Goal: Task Accomplishment & Management: Manage account settings

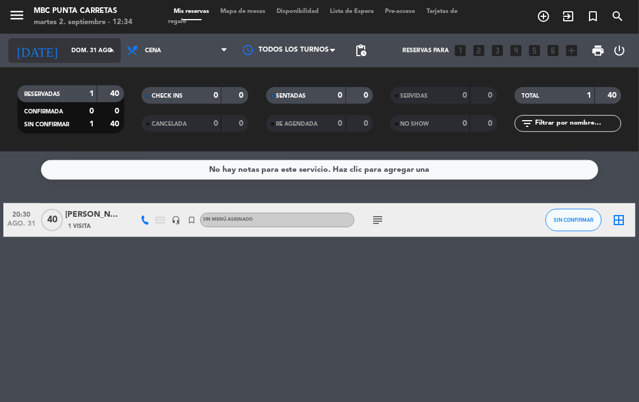
click at [107, 52] on icon "arrow_drop_down" at bounding box center [111, 50] width 13 height 13
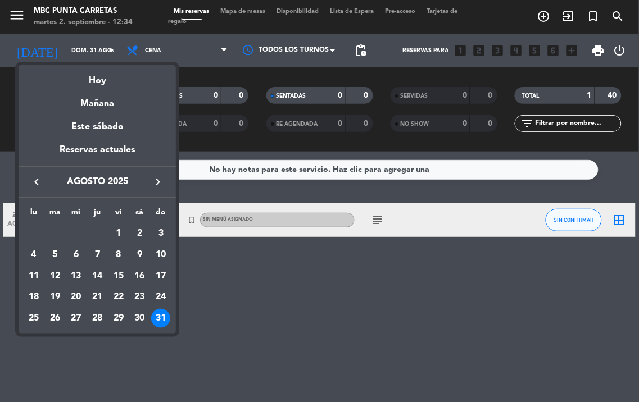
click at [164, 186] on icon "keyboard_arrow_right" at bounding box center [157, 181] width 13 height 13
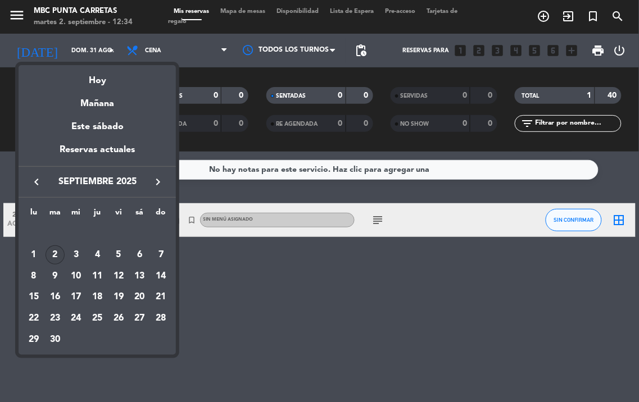
click at [53, 252] on div "2" at bounding box center [55, 255] width 19 height 19
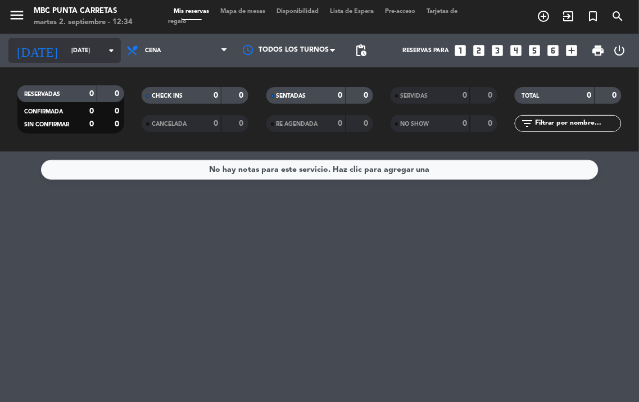
click at [91, 53] on input "[DATE]" at bounding box center [107, 51] width 83 height 18
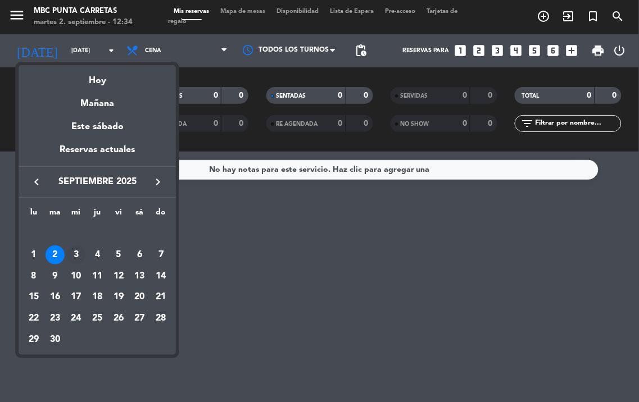
click at [69, 244] on td "3" at bounding box center [76, 254] width 21 height 21
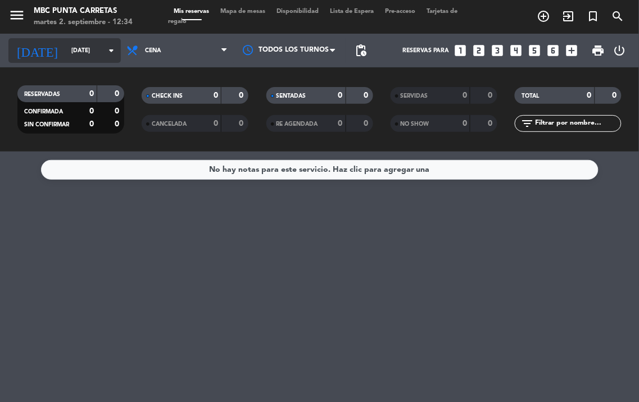
click at [90, 54] on input "[DATE]" at bounding box center [107, 51] width 83 height 18
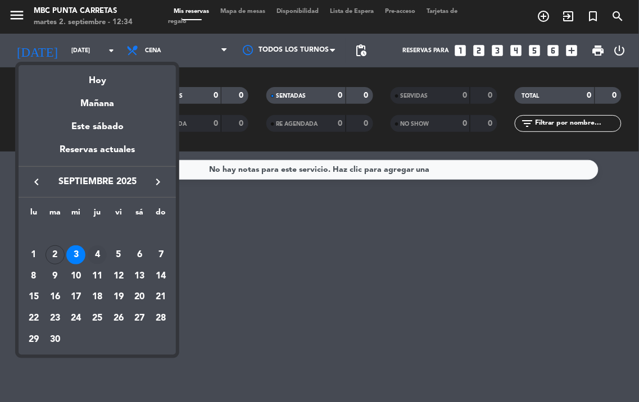
click at [94, 260] on div "4" at bounding box center [97, 255] width 19 height 19
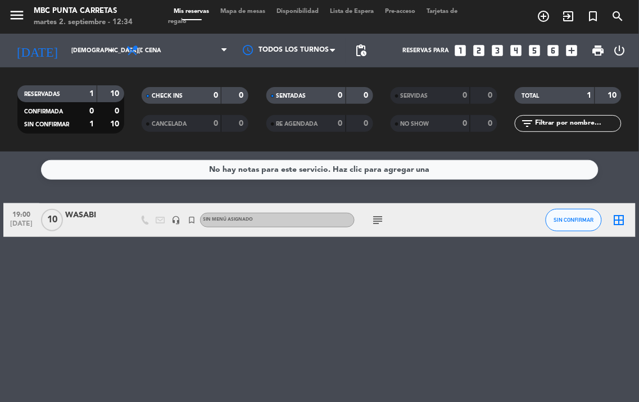
click at [377, 221] on icon "subject" at bounding box center [377, 220] width 13 height 13
click at [106, 56] on icon "arrow_drop_down" at bounding box center [111, 50] width 13 height 13
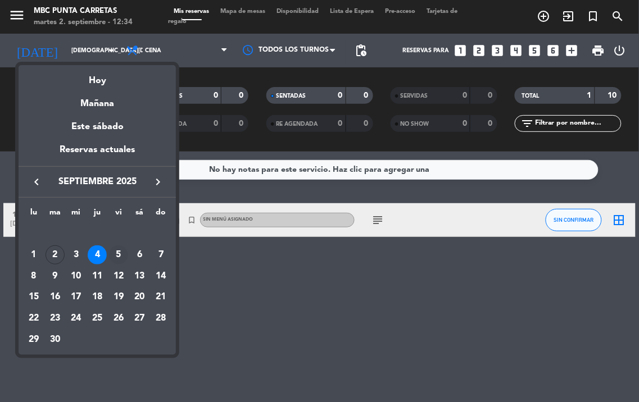
click at [115, 250] on div "5" at bounding box center [118, 255] width 19 height 19
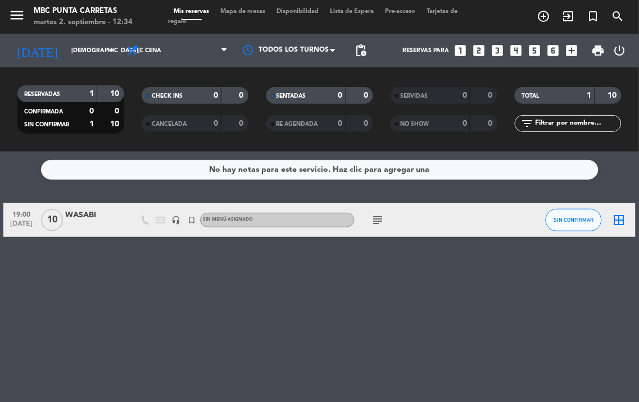
type input "[DATE]"
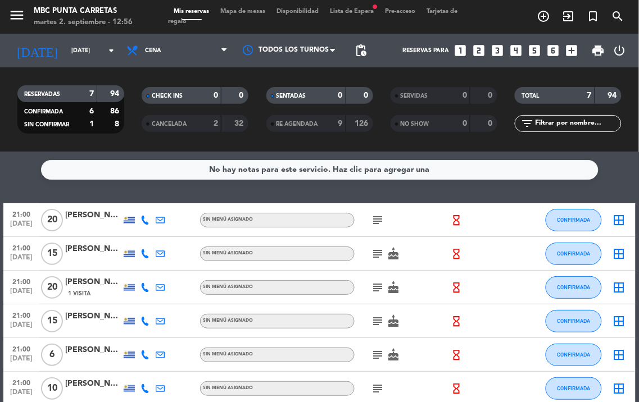
click at [384, 217] on icon "subject" at bounding box center [377, 220] width 13 height 13
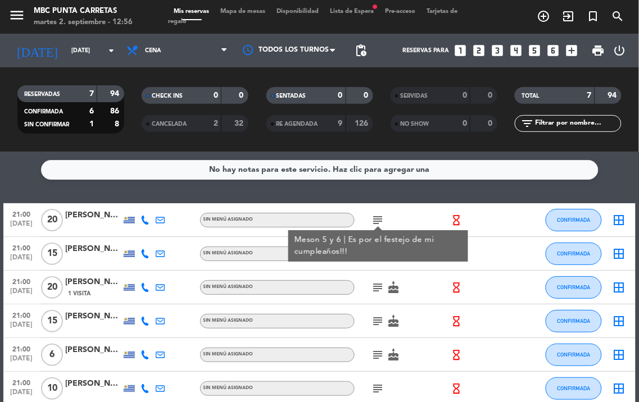
drag, startPoint x: 379, startPoint y: 219, endPoint x: 133, endPoint y: 218, distance: 246.1
click at [378, 219] on icon "subject" at bounding box center [377, 220] width 13 height 13
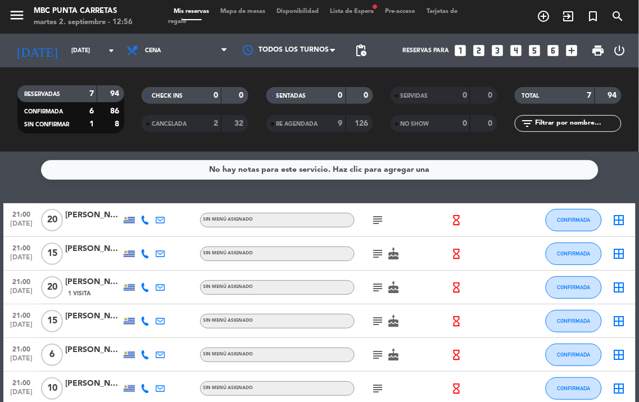
click at [144, 219] on icon at bounding box center [144, 220] width 9 height 9
click at [146, 196] on button "Copiar content_paste" at bounding box center [144, 202] width 34 height 12
click at [366, 220] on div "subject" at bounding box center [402, 219] width 94 height 33
click at [381, 221] on icon "subject" at bounding box center [377, 220] width 13 height 13
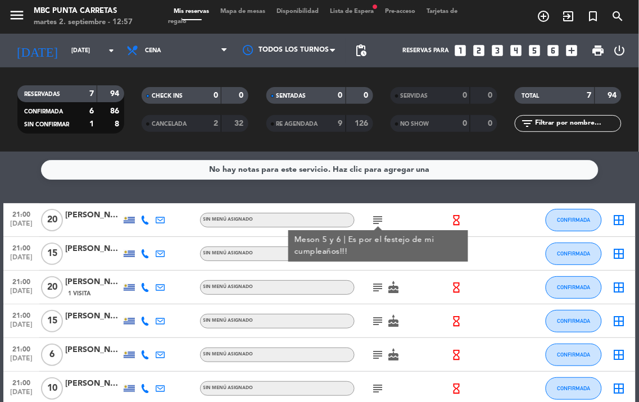
click at [383, 221] on icon "subject" at bounding box center [377, 220] width 13 height 13
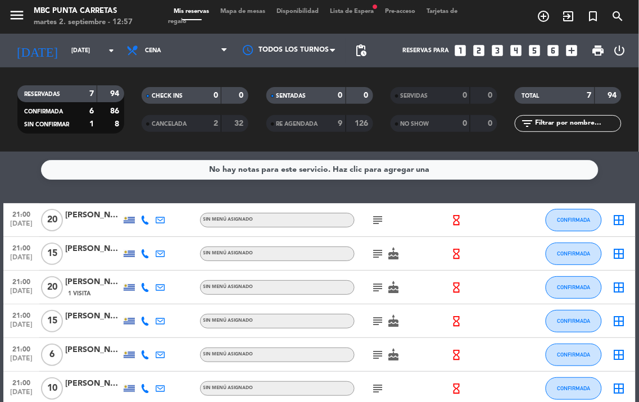
click at [146, 254] on icon at bounding box center [144, 253] width 9 height 9
click at [152, 231] on span "content_paste" at bounding box center [156, 235] width 8 height 8
click at [148, 289] on icon at bounding box center [144, 287] width 9 height 9
click at [152, 267] on span "content_paste" at bounding box center [156, 269] width 8 height 8
click at [144, 321] on icon at bounding box center [144, 321] width 9 height 9
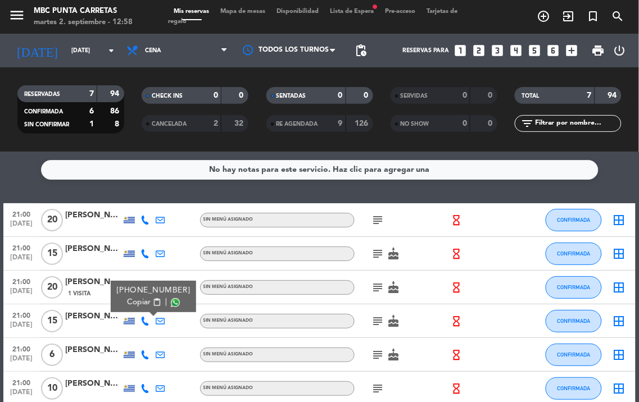
click at [152, 298] on span "content_paste" at bounding box center [156, 302] width 8 height 8
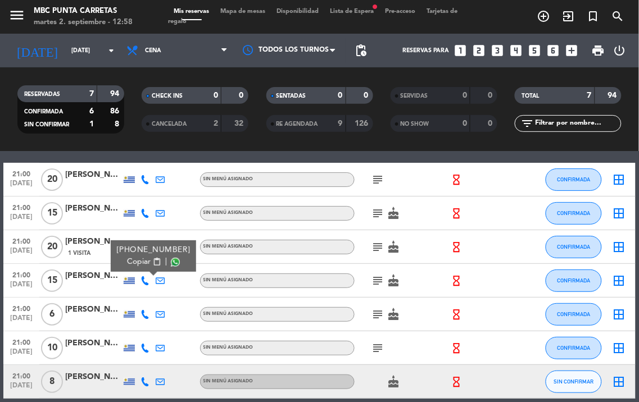
scroll to position [93, 0]
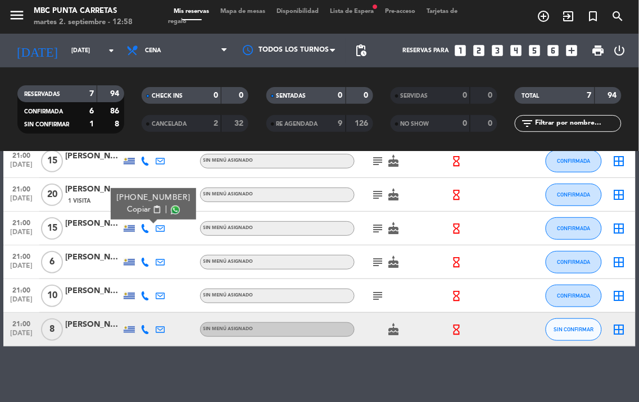
click at [144, 262] on icon at bounding box center [144, 262] width 9 height 9
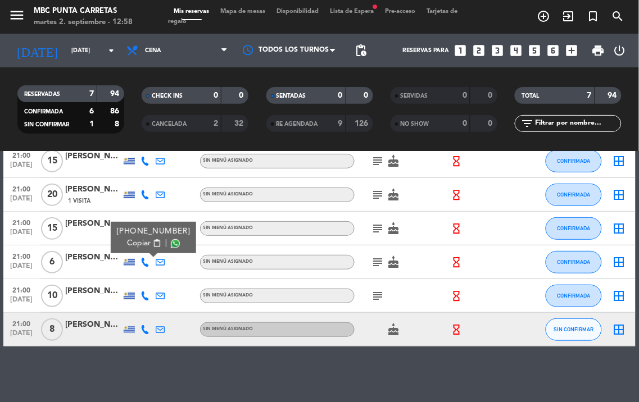
click at [149, 237] on div "[PHONE_NUMBER]" at bounding box center [153, 232] width 74 height 12
click at [152, 240] on span "content_paste" at bounding box center [156, 243] width 8 height 8
click at [144, 294] on icon at bounding box center [144, 296] width 9 height 9
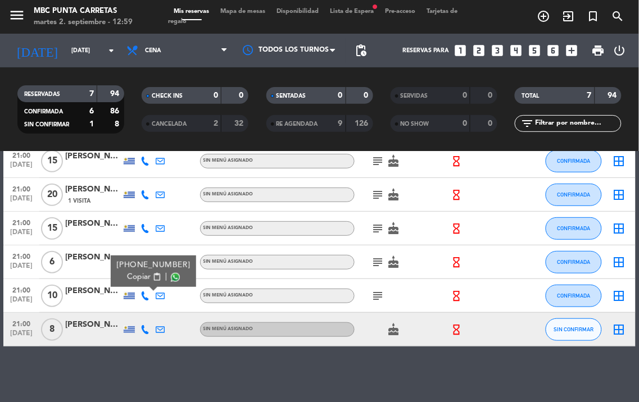
click at [152, 276] on span "content_paste" at bounding box center [156, 277] width 8 height 8
click at [142, 326] on icon at bounding box center [144, 329] width 9 height 9
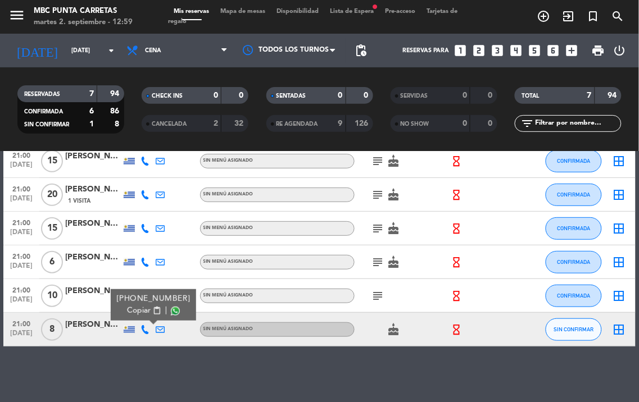
click at [152, 308] on span "content_paste" at bounding box center [156, 311] width 8 height 8
click at [383, 300] on icon "subject" at bounding box center [377, 295] width 13 height 13
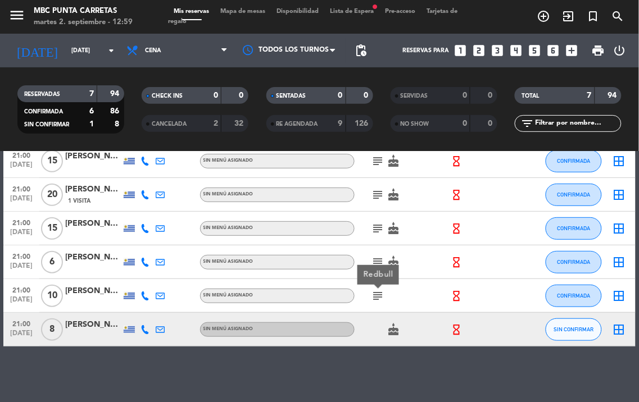
click at [381, 294] on icon "subject" at bounding box center [377, 295] width 13 height 13
click at [382, 263] on icon "subject" at bounding box center [377, 262] width 13 height 13
drag, startPoint x: 378, startPoint y: 259, endPoint x: 378, endPoint y: 218, distance: 41.0
click at [378, 258] on icon "subject" at bounding box center [377, 262] width 13 height 13
click at [378, 218] on div "subject cake" at bounding box center [402, 228] width 94 height 33
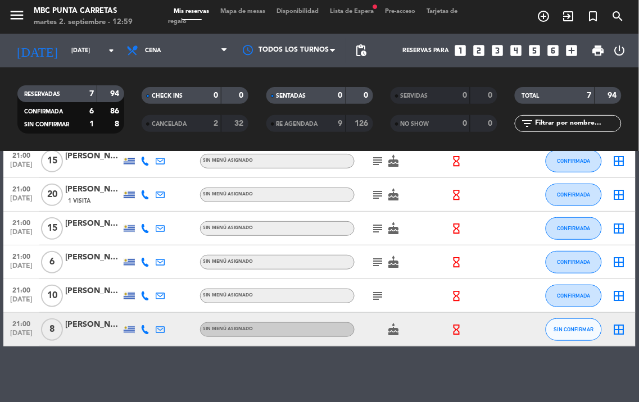
click at [378, 220] on div "subject cake" at bounding box center [402, 228] width 94 height 33
click at [381, 226] on icon "subject" at bounding box center [377, 228] width 13 height 13
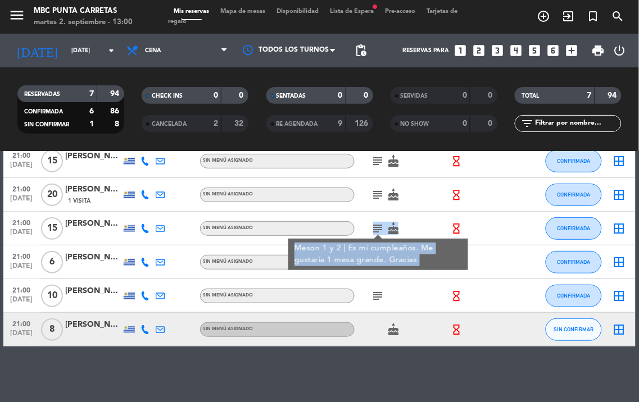
click at [383, 226] on icon "subject" at bounding box center [377, 228] width 13 height 13
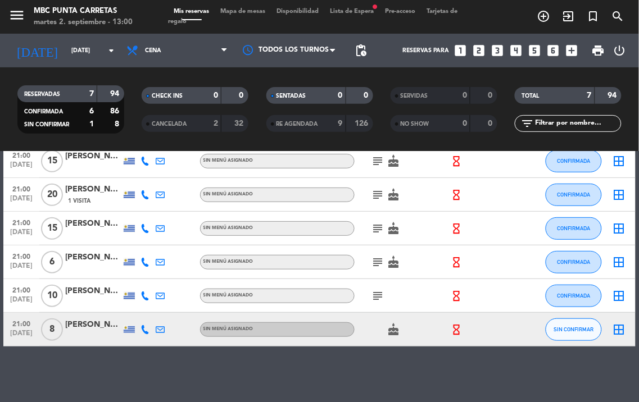
click at [383, 199] on icon "subject" at bounding box center [377, 194] width 13 height 13
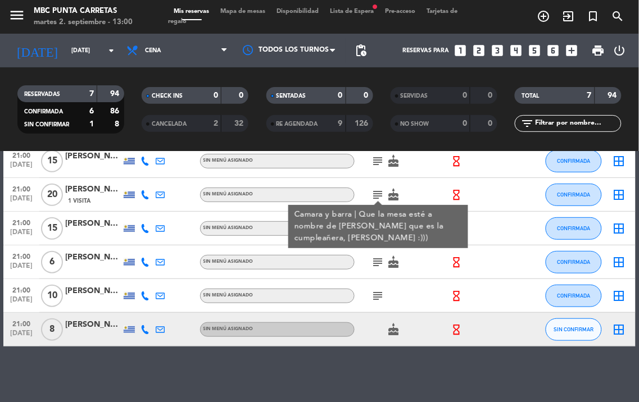
scroll to position [30, 0]
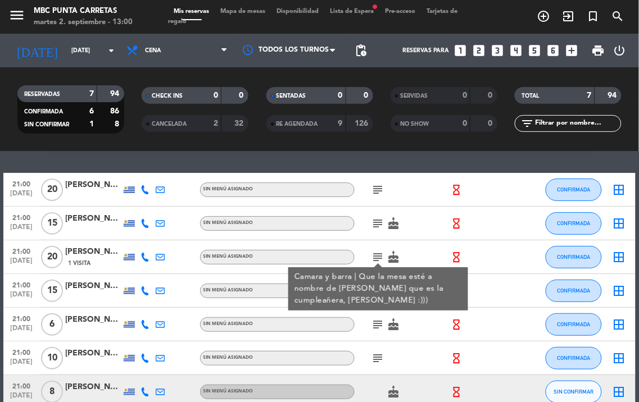
click at [374, 222] on icon "subject" at bounding box center [377, 223] width 13 height 13
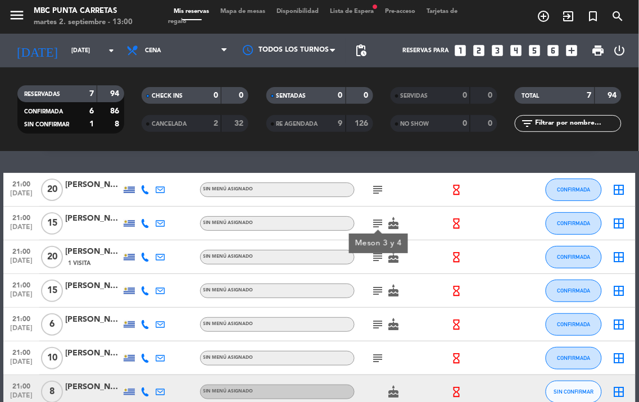
click at [384, 189] on icon "subject" at bounding box center [377, 189] width 13 height 13
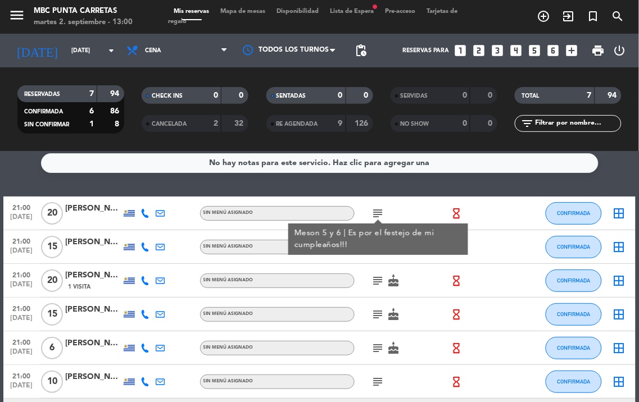
scroll to position [0, 0]
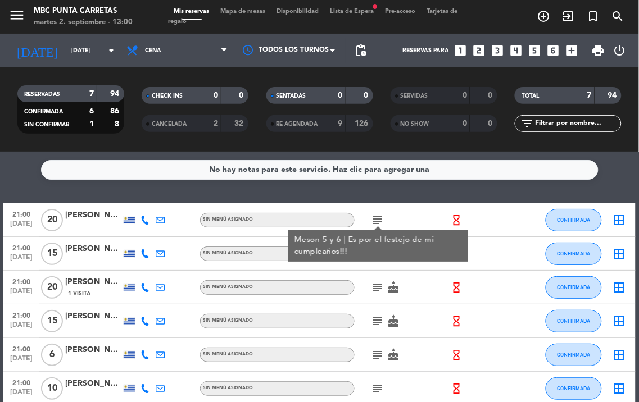
click at [360, 13] on span "Lista de Espera fiber_manual_record" at bounding box center [351, 11] width 55 height 6
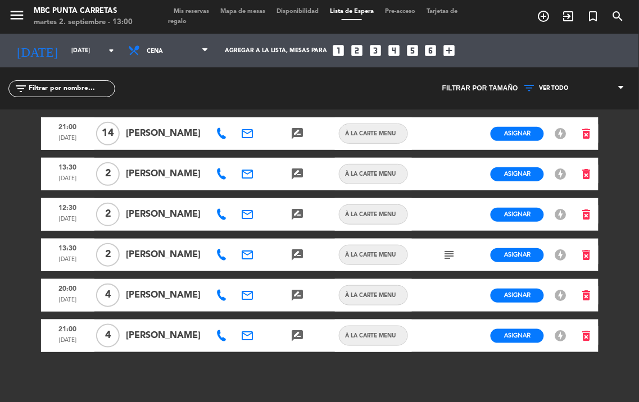
click at [198, 9] on span "Mis reservas" at bounding box center [191, 11] width 47 height 6
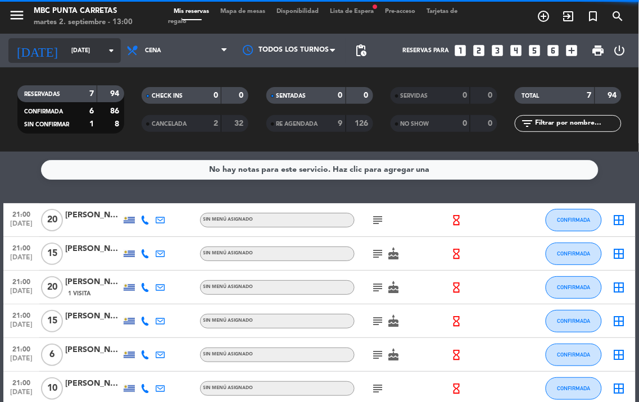
click at [93, 46] on input "[DATE]" at bounding box center [107, 51] width 83 height 18
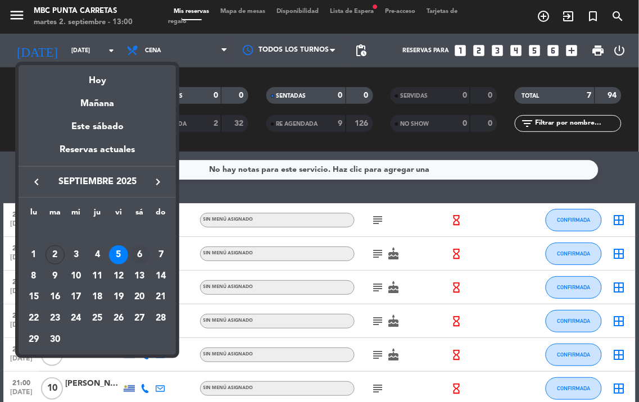
click at [138, 249] on div "6" at bounding box center [139, 255] width 19 height 19
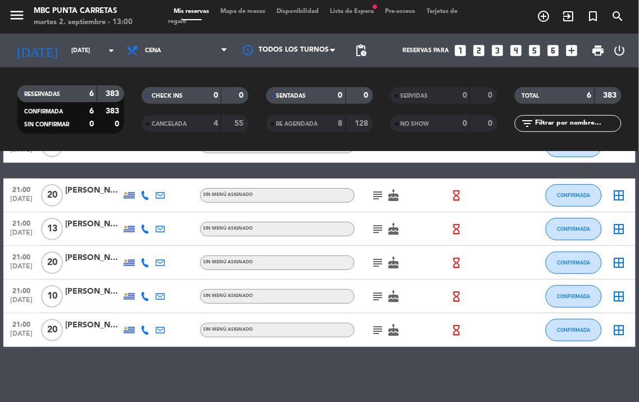
scroll to position [75, 0]
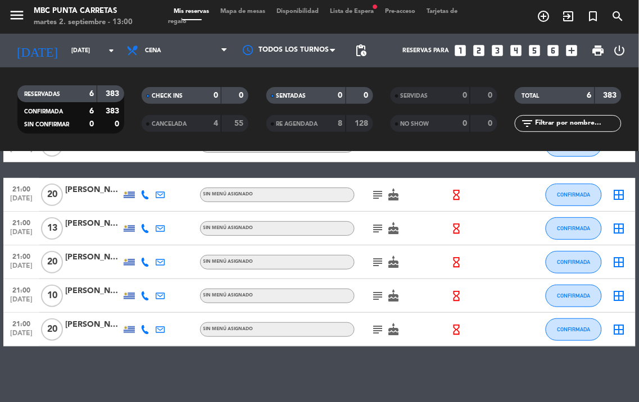
click at [378, 196] on icon "subject" at bounding box center [377, 194] width 13 height 13
click at [143, 194] on icon at bounding box center [144, 194] width 9 height 9
click at [152, 173] on span "content_paste" at bounding box center [156, 176] width 8 height 8
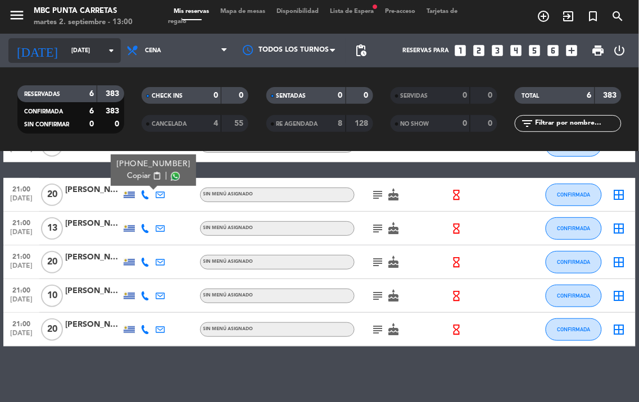
click at [99, 46] on input "[DATE]" at bounding box center [107, 51] width 83 height 18
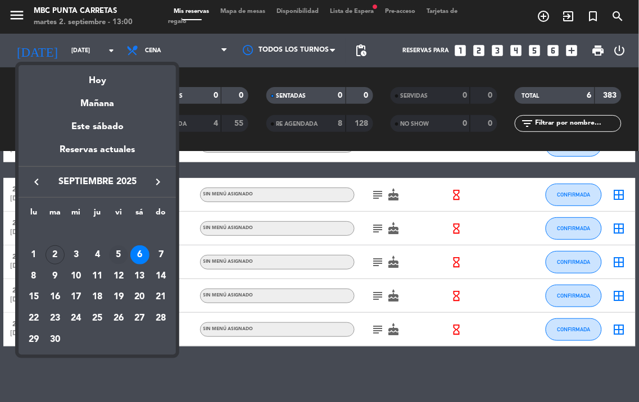
click at [115, 255] on div "5" at bounding box center [118, 255] width 19 height 19
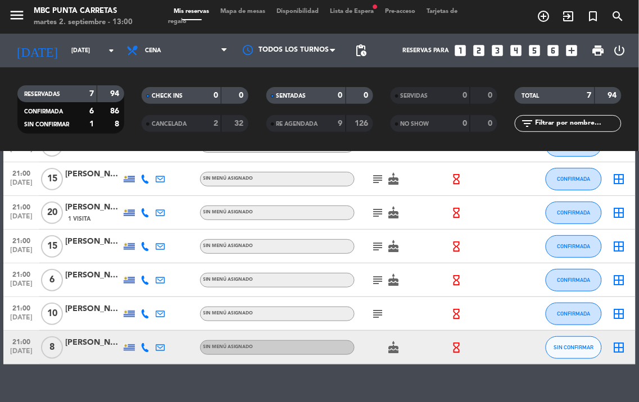
click at [143, 341] on div at bounding box center [145, 347] width 16 height 33
drag, startPoint x: 145, startPoint y: 346, endPoint x: 150, endPoint y: 232, distance: 114.2
click at [144, 346] on icon at bounding box center [144, 347] width 9 height 9
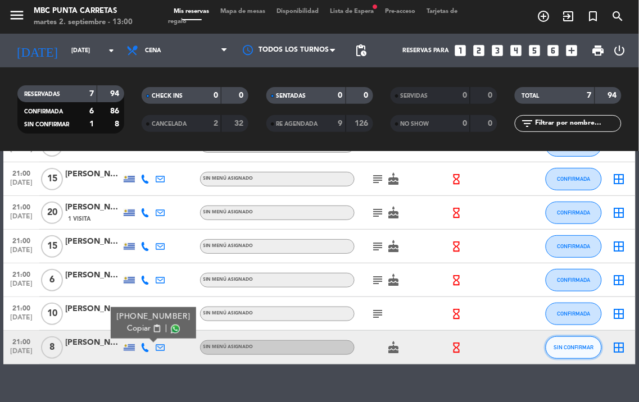
click at [575, 352] on button "SIN CONFIRMAR" at bounding box center [574, 348] width 56 height 22
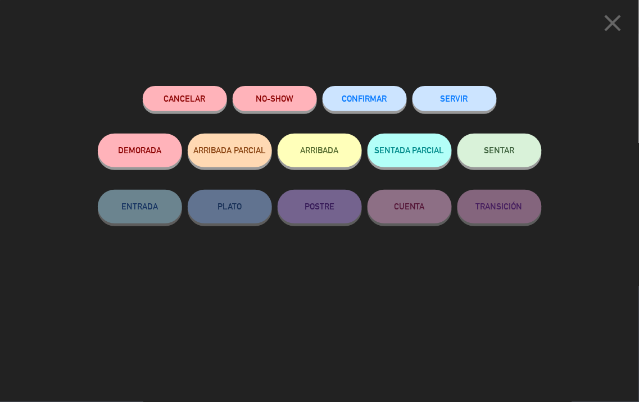
click at [182, 94] on button "Cancelar" at bounding box center [185, 98] width 84 height 25
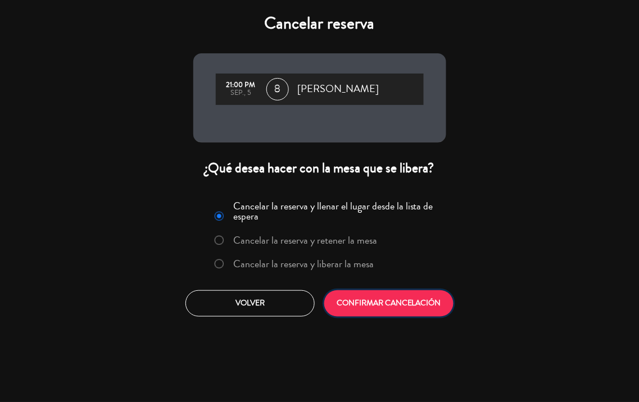
click at [350, 303] on button "CONFIRMAR CANCELACIÓN" at bounding box center [388, 304] width 129 height 26
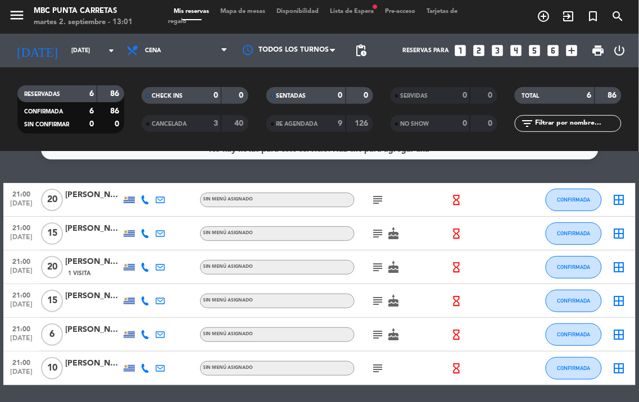
scroll to position [0, 0]
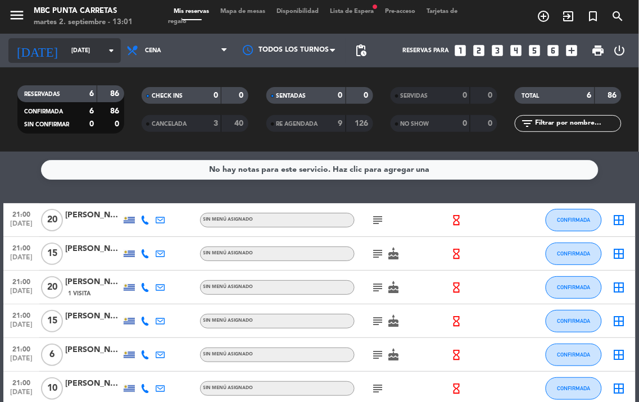
click at [116, 47] on icon "arrow_drop_down" at bounding box center [111, 50] width 13 height 13
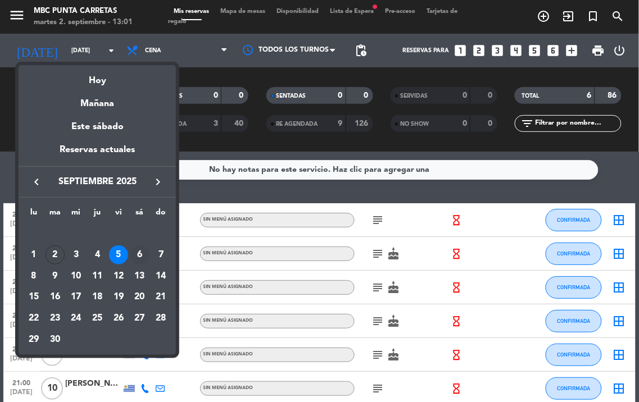
click at [135, 250] on div "6" at bounding box center [139, 255] width 19 height 19
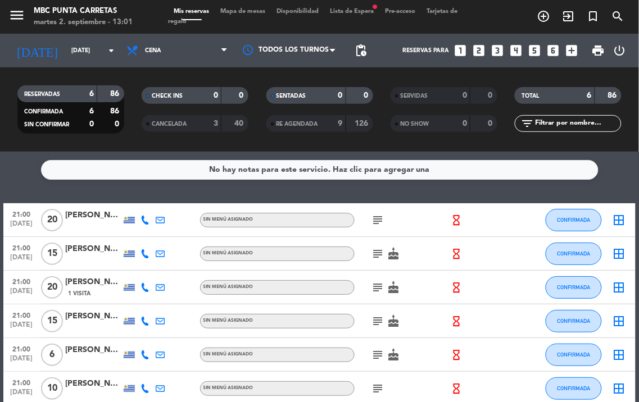
type input "[DATE]"
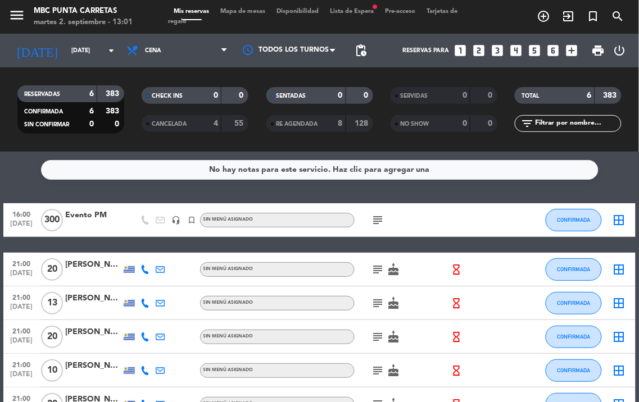
click at [146, 272] on icon at bounding box center [144, 269] width 9 height 9
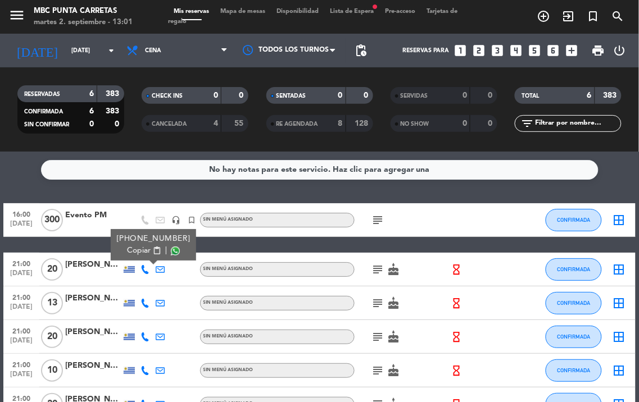
click at [152, 250] on span "content_paste" at bounding box center [156, 251] width 8 height 8
click at [143, 304] on icon at bounding box center [144, 303] width 9 height 9
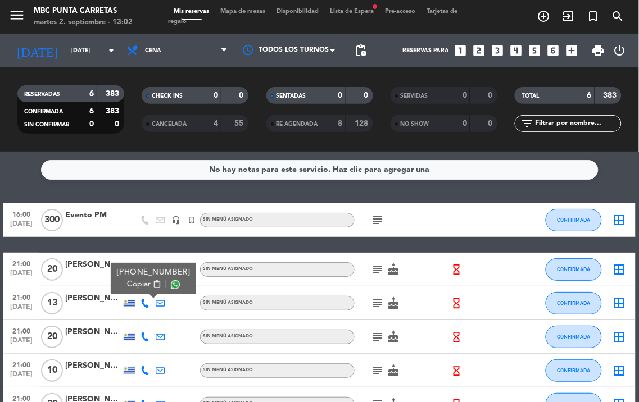
click at [152, 282] on span "content_paste" at bounding box center [156, 284] width 8 height 8
click at [143, 336] on icon at bounding box center [144, 337] width 9 height 9
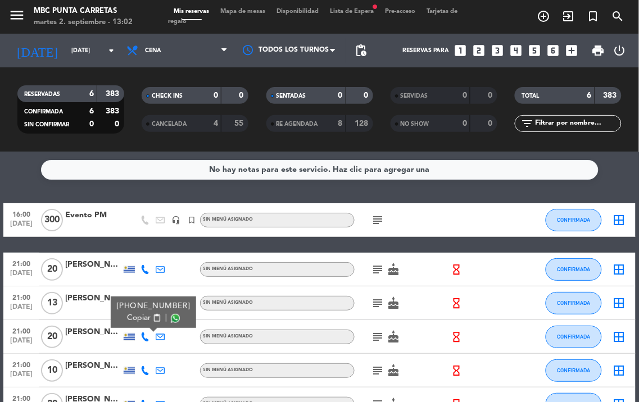
click at [152, 315] on span "content_paste" at bounding box center [156, 318] width 8 height 8
click at [143, 369] on icon at bounding box center [144, 370] width 9 height 9
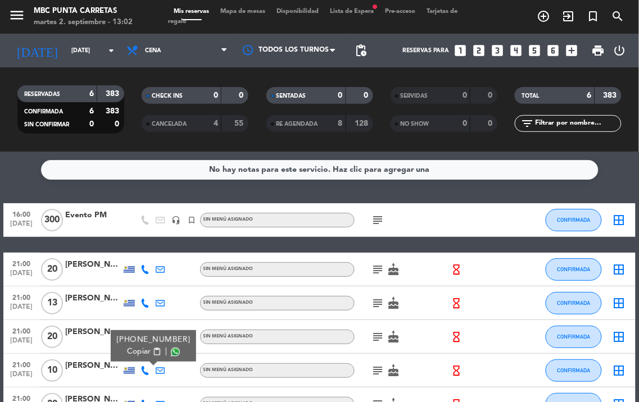
drag, startPoint x: 149, startPoint y: 350, endPoint x: 134, endPoint y: 338, distance: 19.2
click at [152, 350] on span "content_paste" at bounding box center [156, 352] width 8 height 8
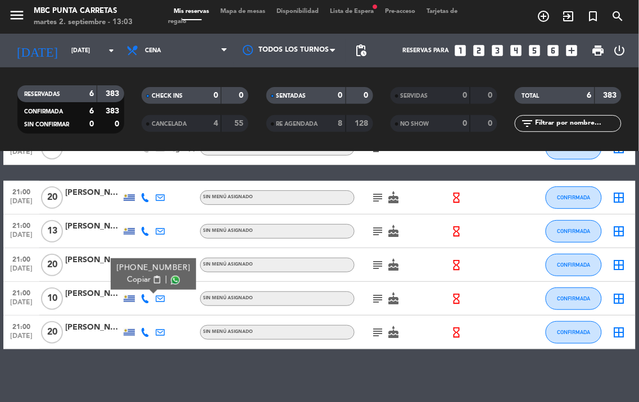
scroll to position [75, 0]
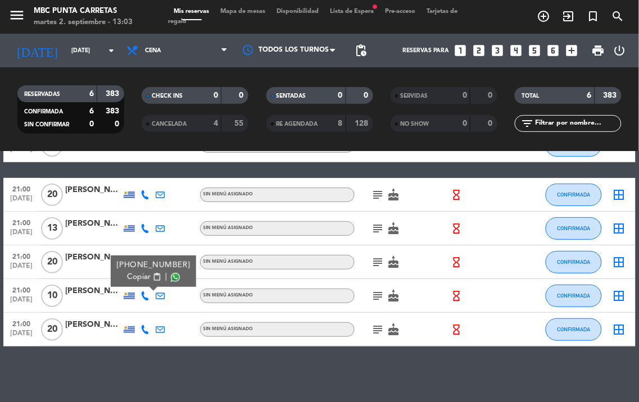
click at [144, 327] on icon at bounding box center [144, 329] width 9 height 9
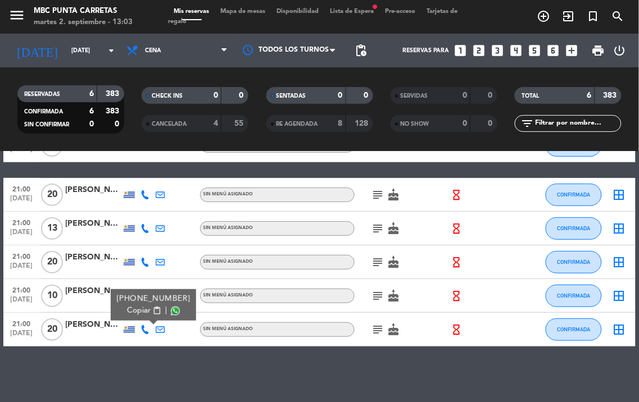
click at [152, 308] on span "content_paste" at bounding box center [156, 311] width 8 height 8
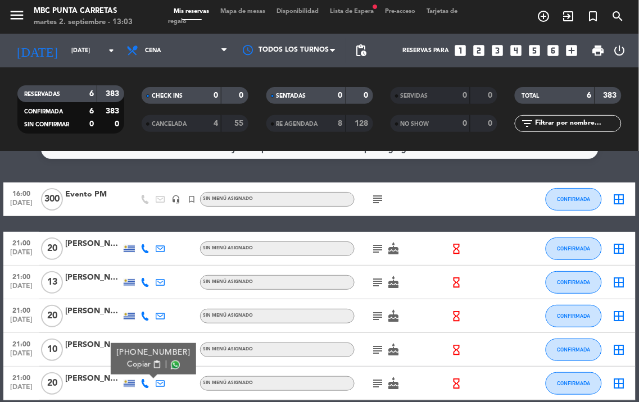
scroll to position [0, 0]
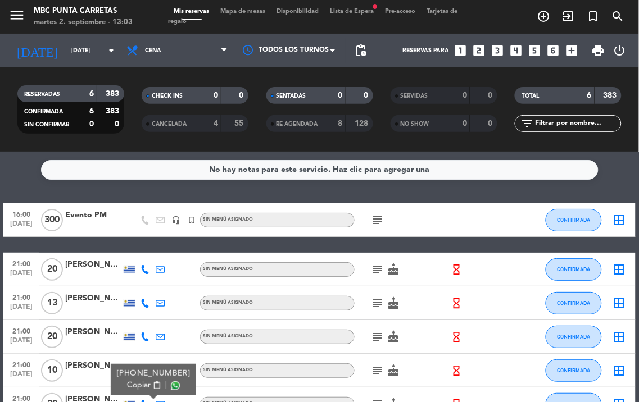
click at [377, 269] on icon "subject" at bounding box center [377, 269] width 13 height 13
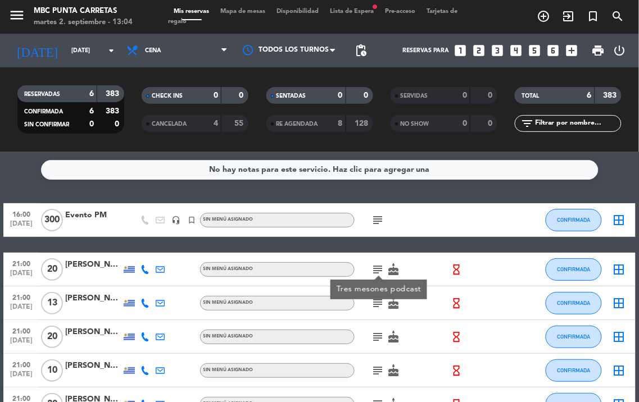
click at [379, 298] on div "Tres mesones podcast" at bounding box center [378, 290] width 97 height 20
click at [377, 300] on icon "subject" at bounding box center [377, 303] width 13 height 13
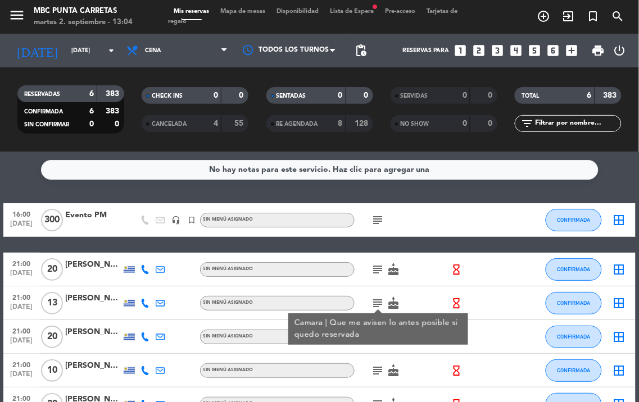
click at [377, 300] on icon "subject" at bounding box center [377, 303] width 13 height 13
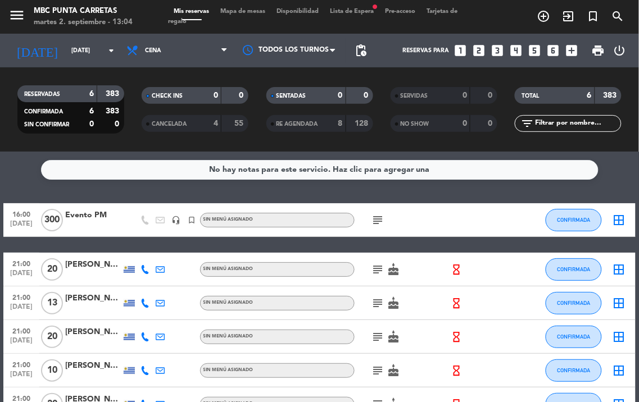
click at [379, 371] on icon "subject" at bounding box center [377, 370] width 13 height 13
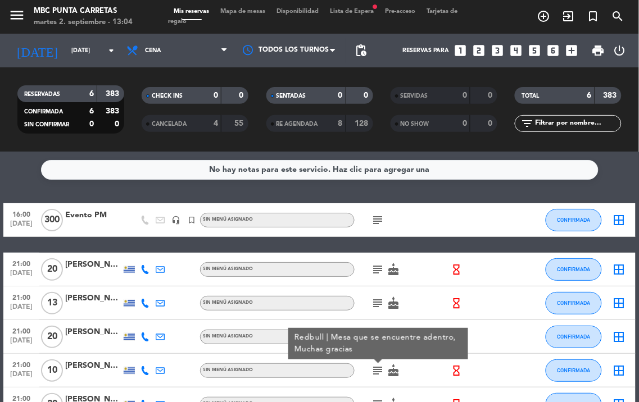
click at [379, 371] on icon "subject" at bounding box center [377, 370] width 13 height 13
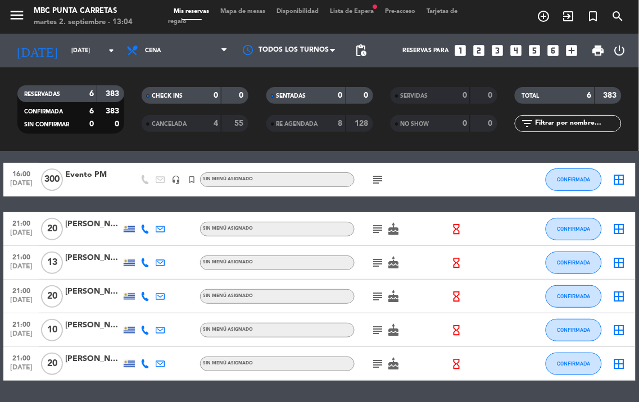
scroll to position [62, 0]
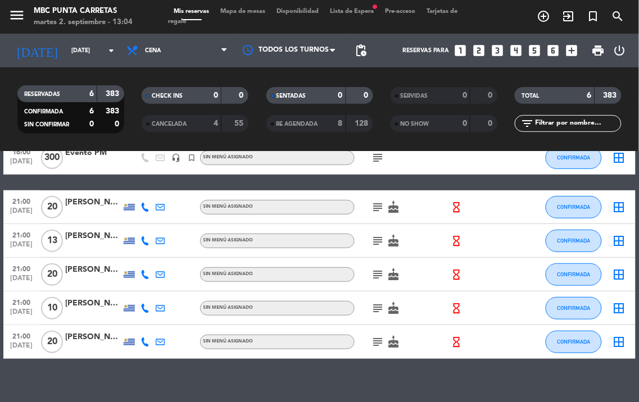
click at [379, 340] on icon "subject" at bounding box center [377, 341] width 13 height 13
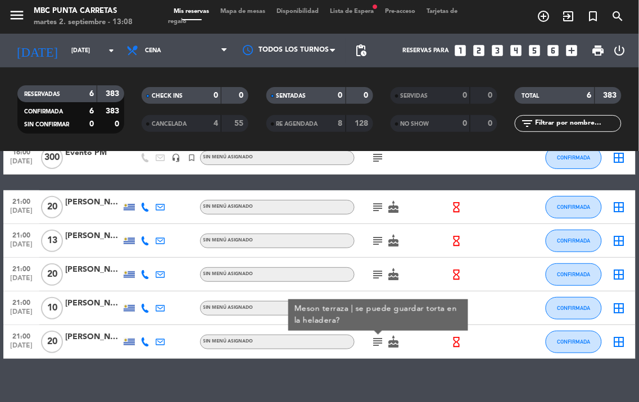
click at [147, 239] on icon at bounding box center [144, 241] width 9 height 9
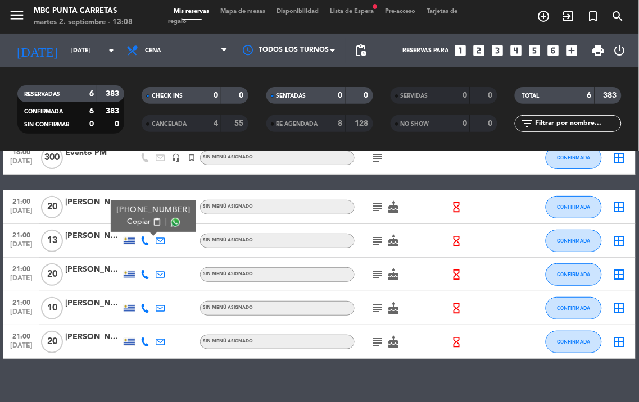
click at [102, 242] on div "[PERSON_NAME]" at bounding box center [93, 236] width 56 height 13
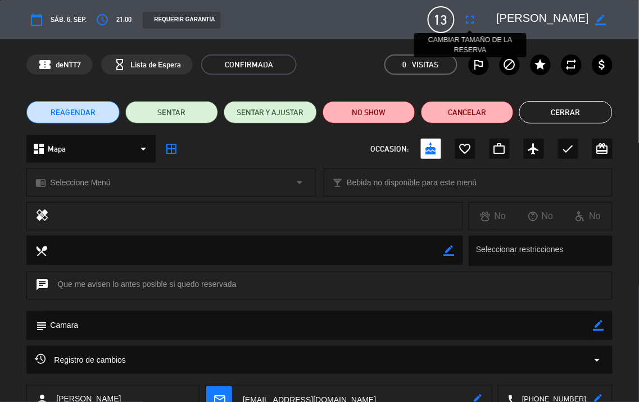
click at [470, 24] on icon "fullscreen" at bounding box center [470, 19] width 13 height 13
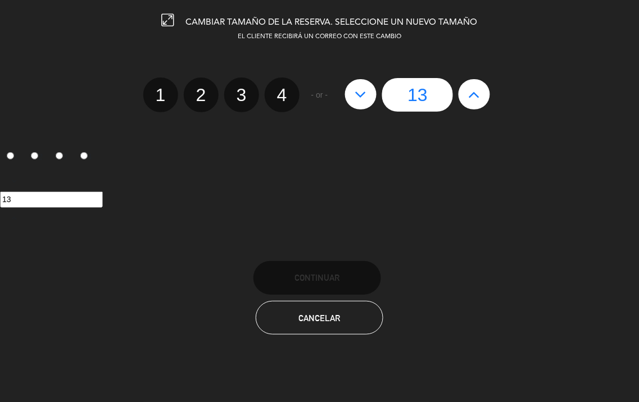
click at [479, 94] on icon at bounding box center [475, 94] width 12 height 18
type input "14"
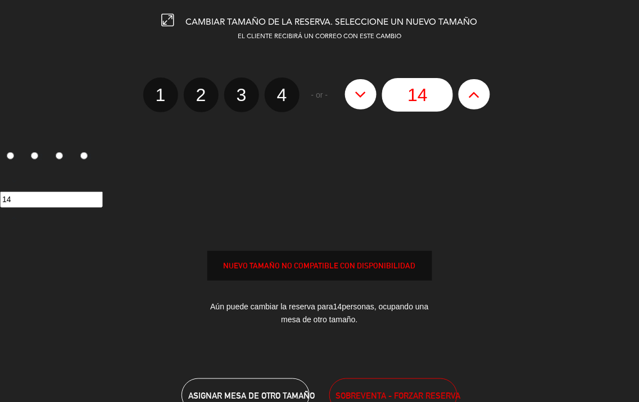
click at [479, 94] on icon at bounding box center [475, 94] width 12 height 18
type input "15"
click at [418, 379] on button "SOBREVENTA - FORZAR RESERVA" at bounding box center [393, 396] width 128 height 34
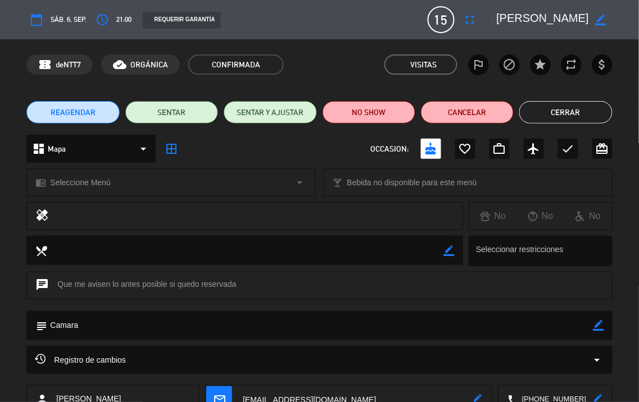
click at [582, 107] on button "Cerrar" at bounding box center [565, 112] width 93 height 22
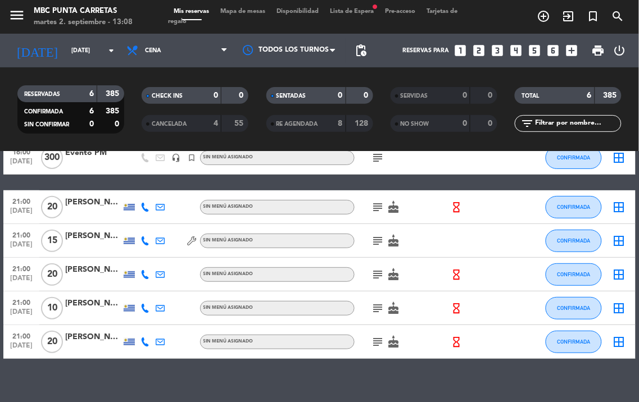
click at [379, 244] on icon "subject" at bounding box center [377, 240] width 13 height 13
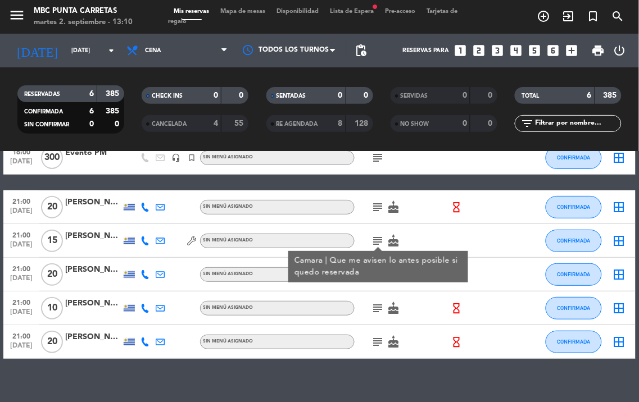
click at [140, 208] on icon at bounding box center [144, 207] width 9 height 9
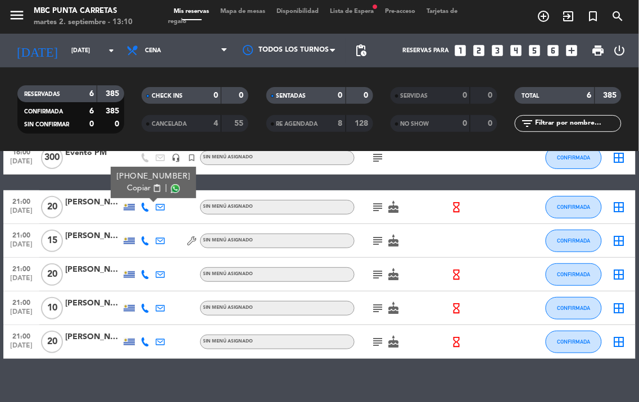
click at [140, 208] on icon at bounding box center [144, 207] width 9 height 9
click at [147, 270] on icon at bounding box center [144, 274] width 9 height 9
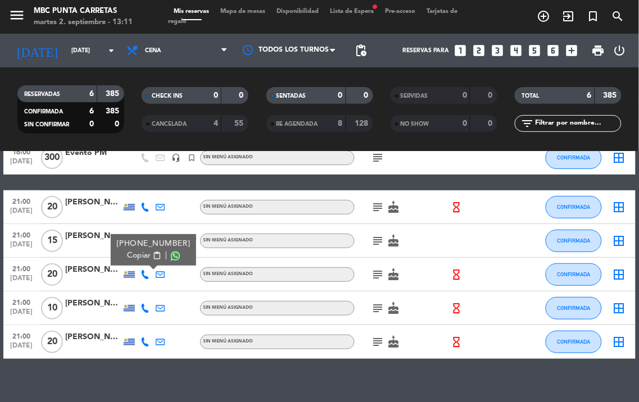
click at [369, 268] on div "subject cake" at bounding box center [402, 274] width 94 height 33
click at [375, 271] on icon "subject" at bounding box center [377, 274] width 13 height 13
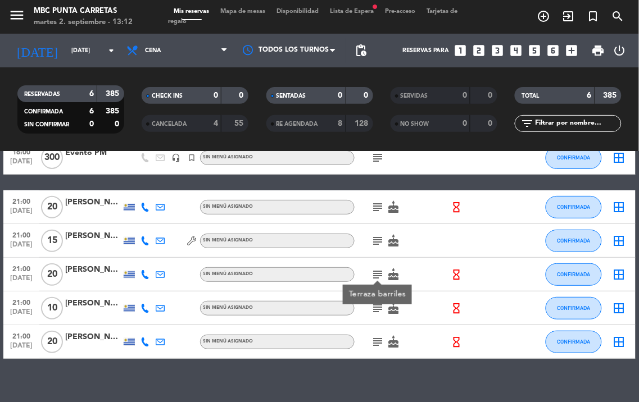
click at [143, 305] on icon at bounding box center [144, 308] width 9 height 9
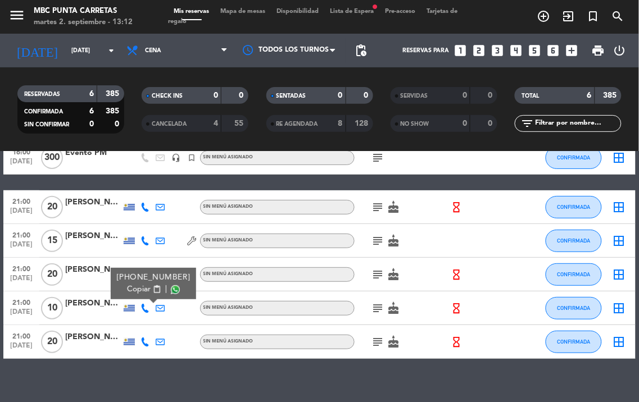
click at [378, 312] on icon "subject" at bounding box center [377, 308] width 13 height 13
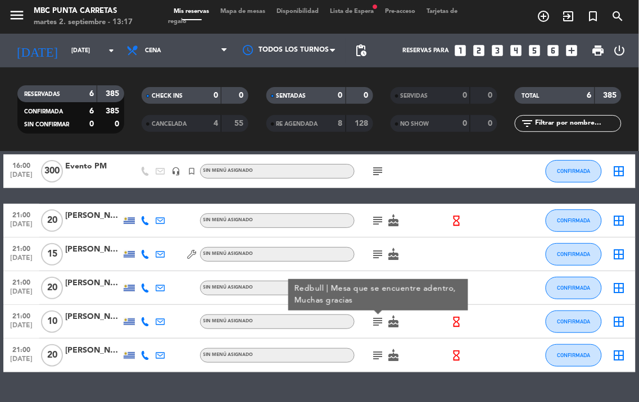
scroll to position [54, 0]
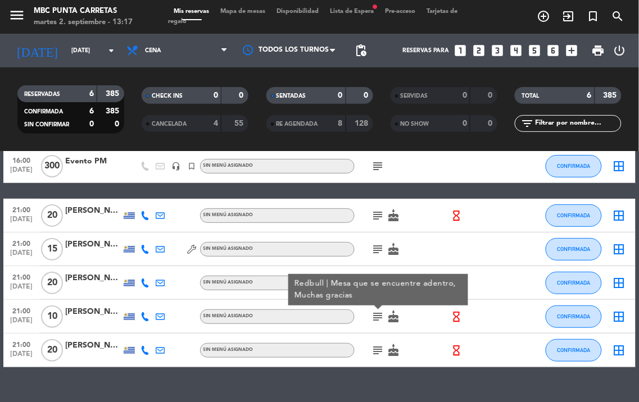
click at [374, 315] on icon "subject" at bounding box center [377, 316] width 13 height 13
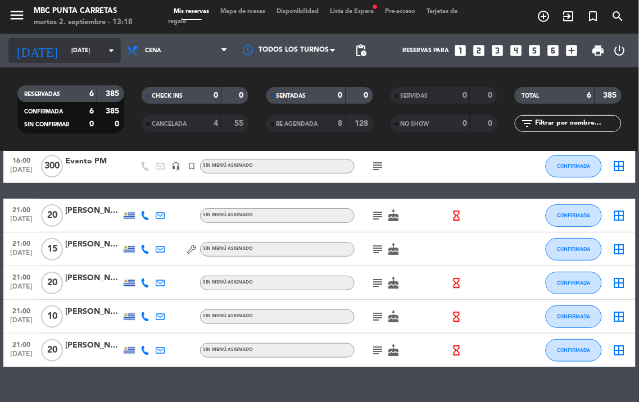
click at [105, 51] on icon "arrow_drop_down" at bounding box center [111, 50] width 13 height 13
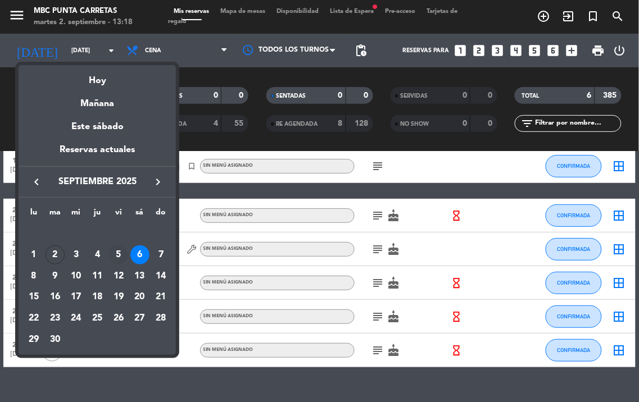
click at [119, 253] on div "5" at bounding box center [118, 255] width 19 height 19
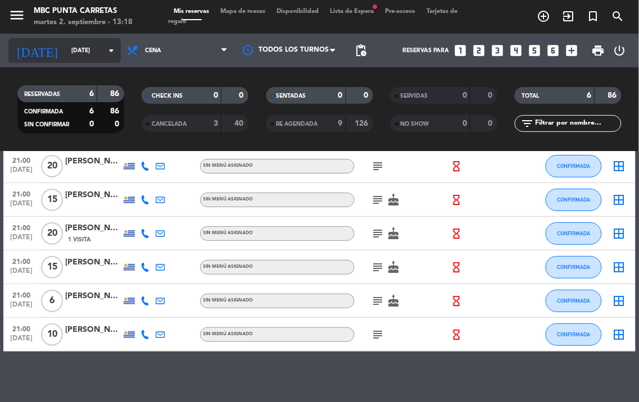
click at [98, 53] on input "[DATE]" at bounding box center [107, 51] width 83 height 18
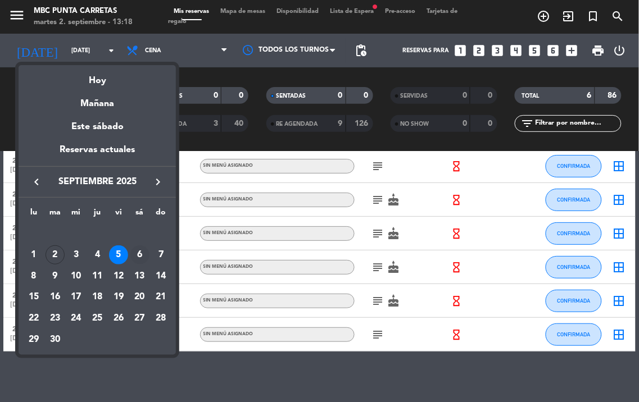
click at [138, 253] on div "6" at bounding box center [139, 255] width 19 height 19
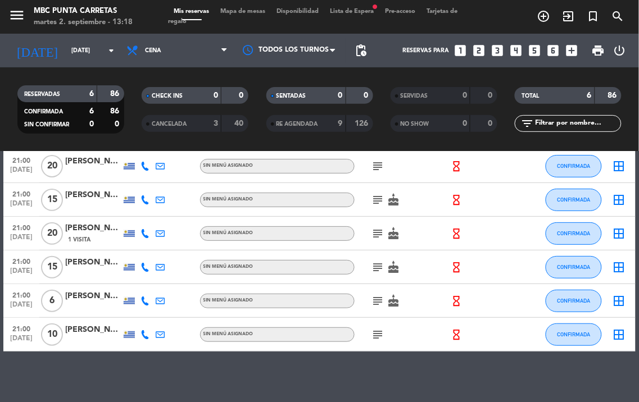
type input "[DATE]"
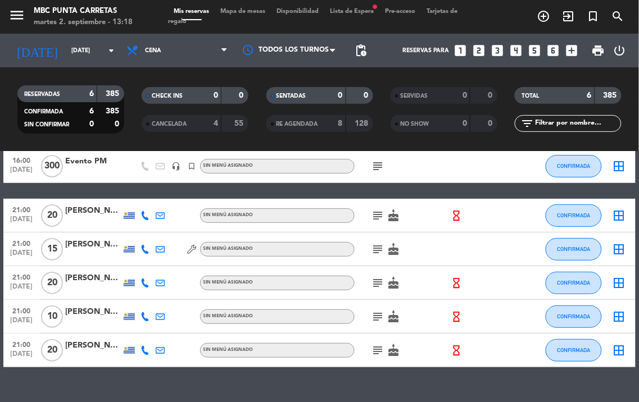
click at [145, 315] on icon at bounding box center [144, 316] width 9 height 9
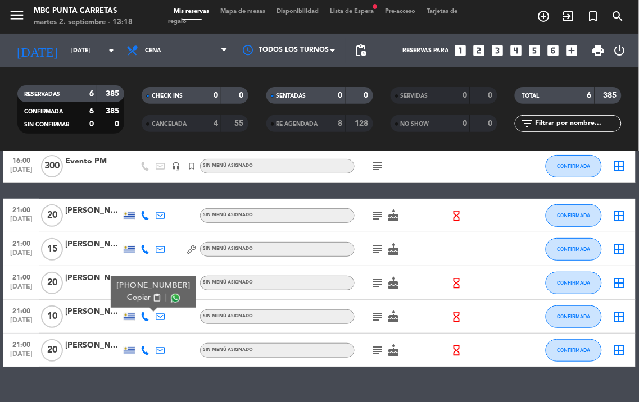
click at [99, 293] on div at bounding box center [93, 289] width 56 height 9
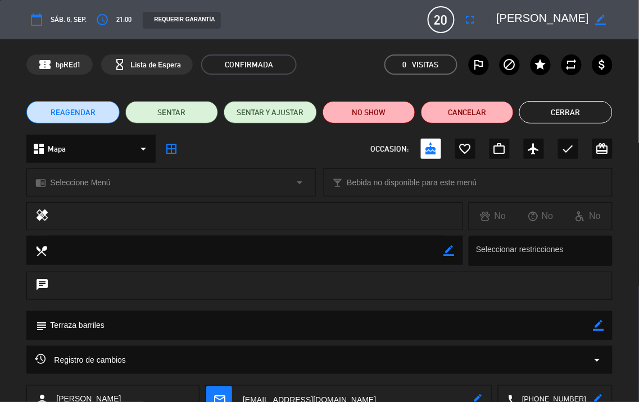
click at [604, 325] on icon "border_color" at bounding box center [598, 325] width 11 height 11
type textarea "Terraza barriles ///"
click at [596, 326] on icon at bounding box center [598, 325] width 11 height 11
click at [578, 116] on button "Cerrar" at bounding box center [565, 112] width 93 height 22
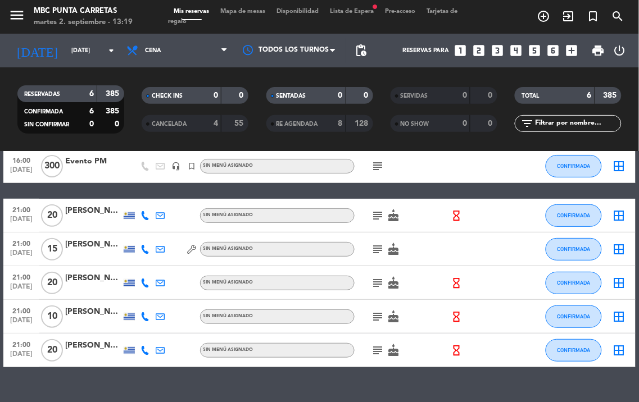
click at [379, 310] on icon "subject" at bounding box center [377, 316] width 13 height 13
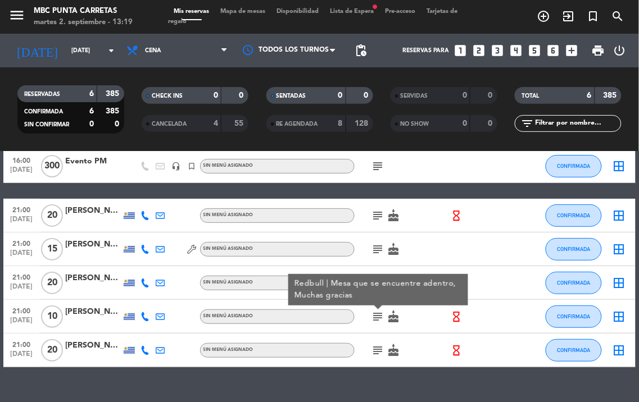
click at [376, 315] on icon "subject" at bounding box center [377, 316] width 13 height 13
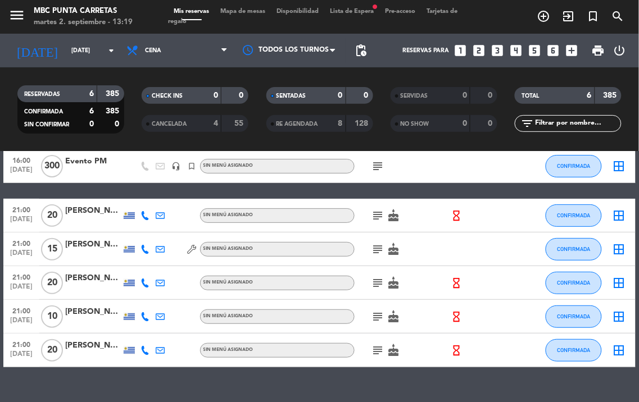
click at [143, 314] on icon at bounding box center [144, 316] width 9 height 9
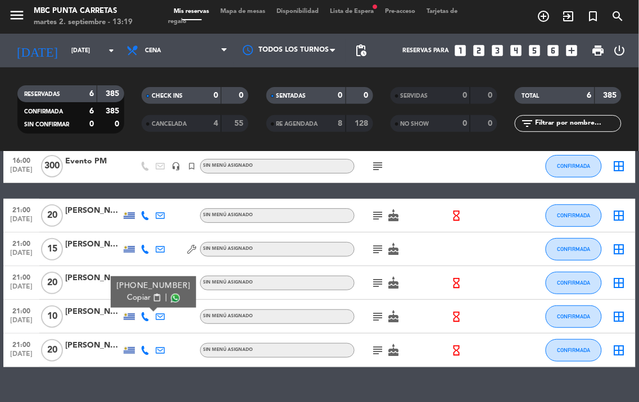
click at [142, 315] on icon at bounding box center [144, 316] width 9 height 9
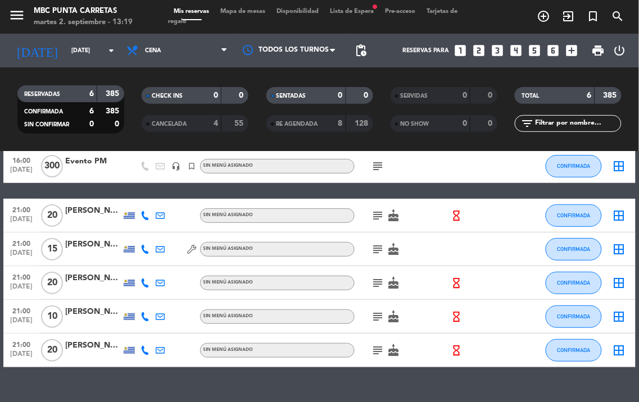
click at [378, 311] on icon "subject" at bounding box center [377, 316] width 13 height 13
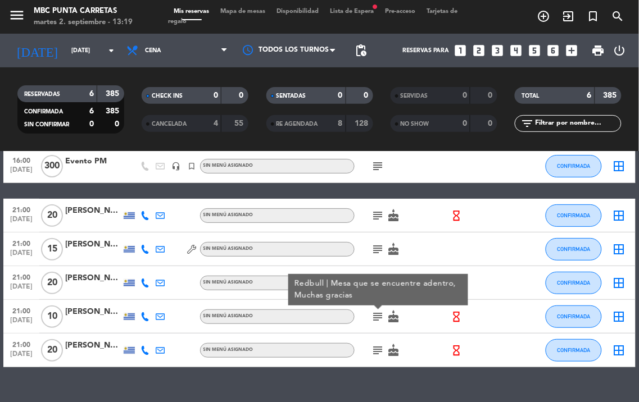
click at [86, 314] on div "[PERSON_NAME]" at bounding box center [93, 312] width 56 height 13
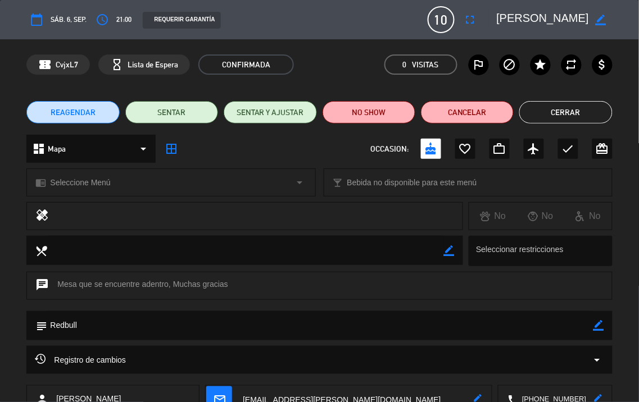
click at [591, 316] on textarea at bounding box center [320, 325] width 546 height 29
click at [460, 327] on textarea at bounding box center [320, 325] width 546 height 29
click at [600, 325] on icon "border_color" at bounding box center [598, 325] width 11 height 11
click at [503, 323] on textarea at bounding box center [320, 325] width 546 height 29
click at [591, 328] on textarea at bounding box center [320, 325] width 546 height 29
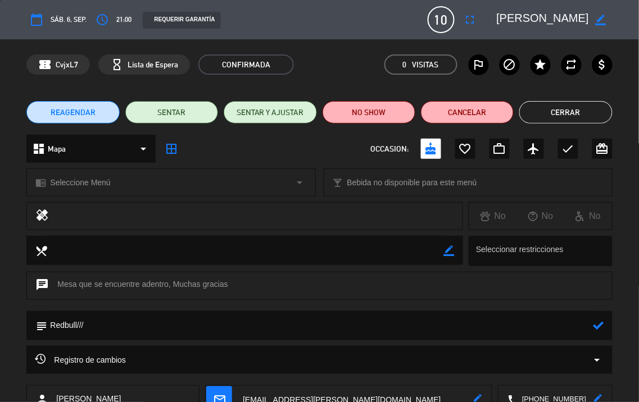
type textarea "Redbull///"
click at [597, 321] on icon at bounding box center [598, 325] width 11 height 11
click at [581, 110] on button "Cerrar" at bounding box center [565, 112] width 93 height 22
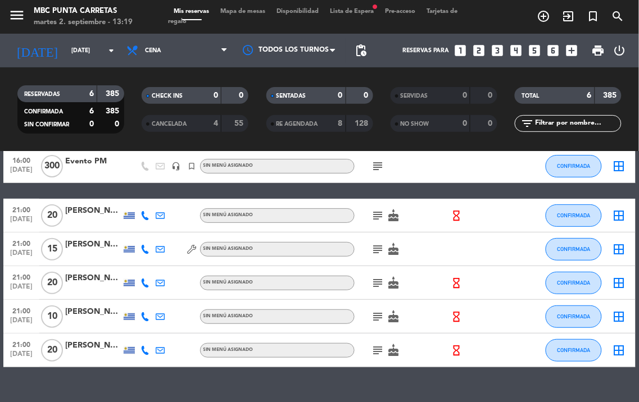
click at [376, 310] on icon "subject" at bounding box center [377, 316] width 13 height 13
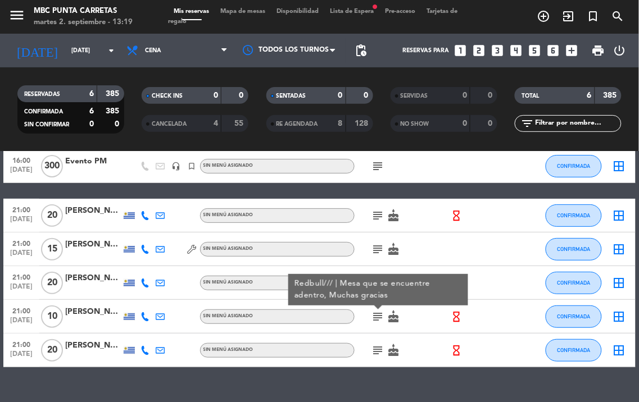
click at [377, 311] on icon "subject" at bounding box center [377, 316] width 13 height 13
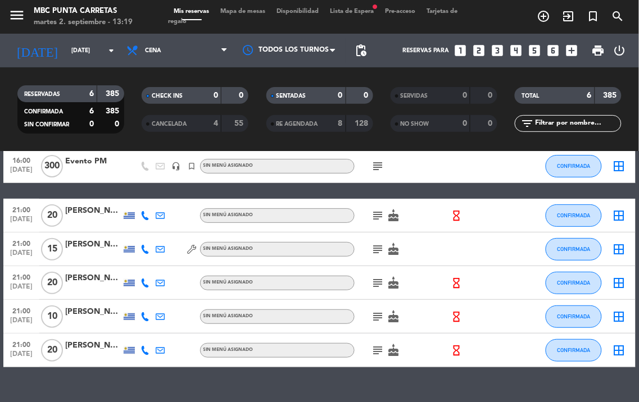
click at [144, 282] on icon at bounding box center [144, 283] width 9 height 9
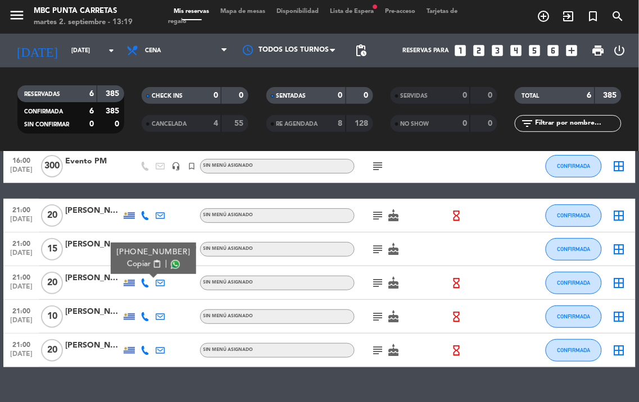
click at [90, 289] on div at bounding box center [93, 289] width 56 height 9
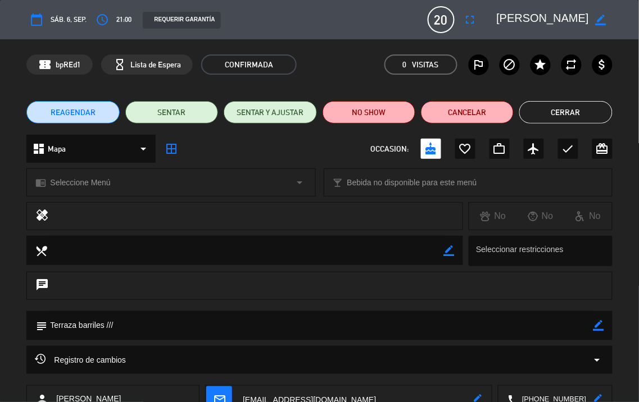
click at [598, 328] on icon "border_color" at bounding box center [598, 325] width 11 height 11
click at [565, 107] on button "Cerrar" at bounding box center [565, 112] width 93 height 22
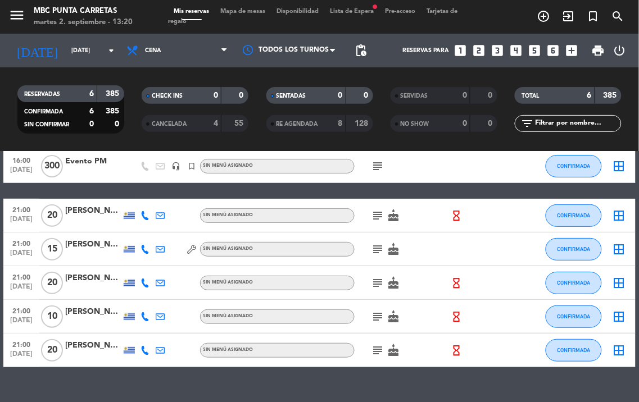
click at [144, 248] on icon at bounding box center [144, 249] width 9 height 9
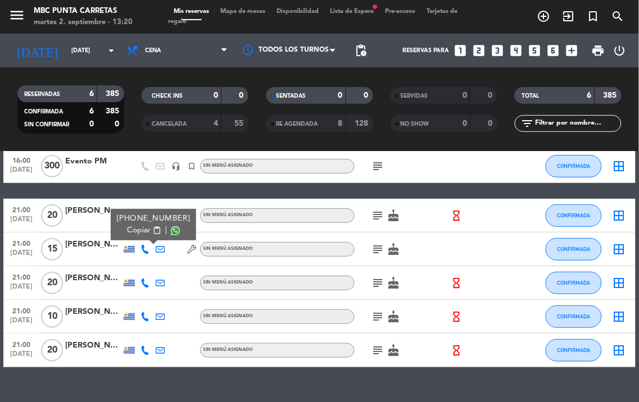
click at [374, 243] on icon "subject" at bounding box center [377, 249] width 13 height 13
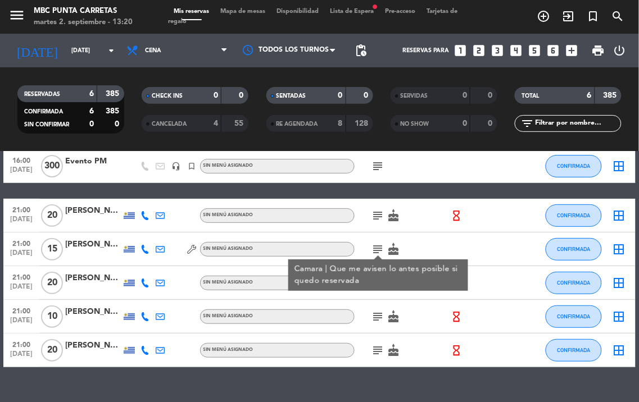
click at [107, 248] on div "[PERSON_NAME]" at bounding box center [93, 244] width 56 height 13
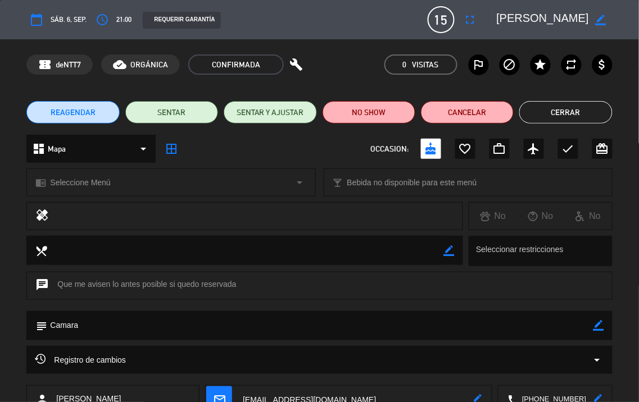
click at [554, 115] on button "Cerrar" at bounding box center [565, 112] width 93 height 22
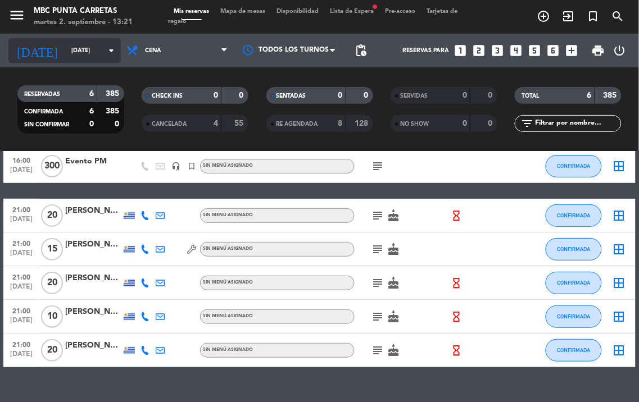
click at [109, 46] on icon "arrow_drop_down" at bounding box center [111, 50] width 13 height 13
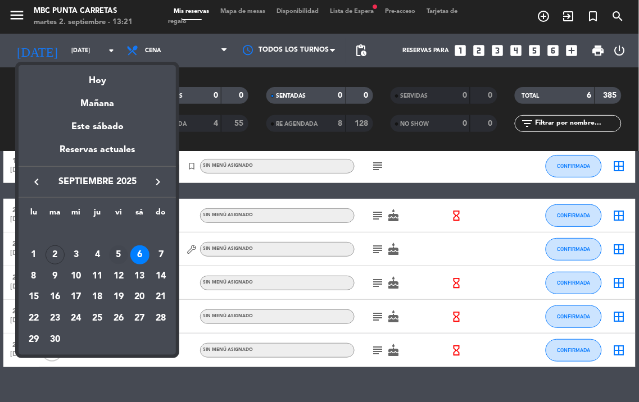
click at [116, 254] on div "5" at bounding box center [118, 255] width 19 height 19
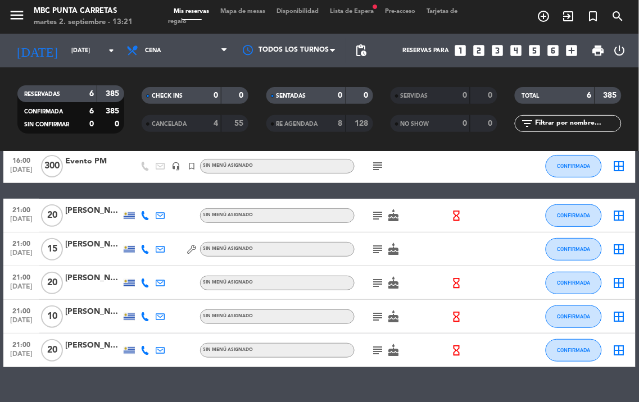
type input "[DATE]"
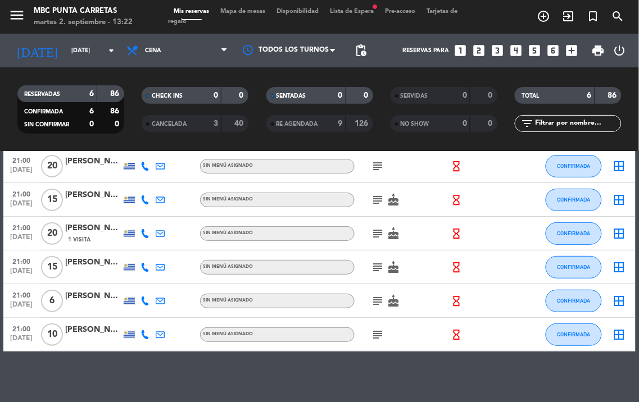
click at [144, 199] on icon at bounding box center [144, 200] width 9 height 9
click at [374, 200] on icon "subject" at bounding box center [377, 199] width 13 height 13
click at [80, 203] on div at bounding box center [93, 206] width 56 height 9
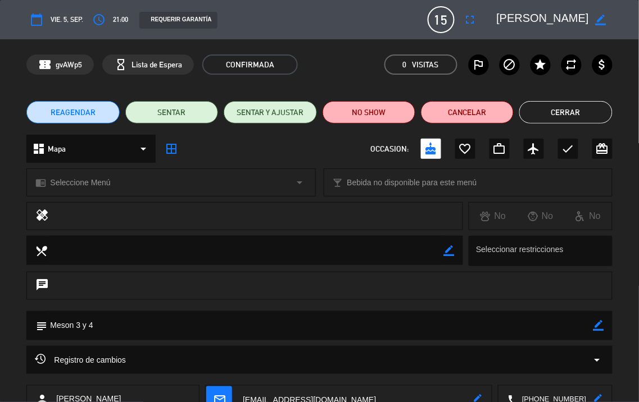
click at [597, 329] on icon "border_color" at bounding box center [598, 325] width 11 height 11
click at [444, 328] on textarea at bounding box center [320, 325] width 546 height 29
type textarea "Meson 3 y 4 ///"
click at [598, 326] on icon at bounding box center [598, 325] width 11 height 11
click at [569, 112] on button "Cerrar" at bounding box center [565, 112] width 93 height 22
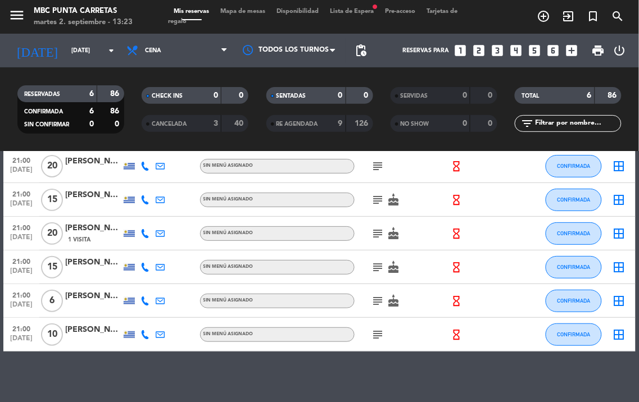
click at [144, 299] on icon at bounding box center [144, 301] width 9 height 9
click at [378, 297] on icon "subject" at bounding box center [377, 300] width 13 height 13
click at [145, 300] on icon at bounding box center [144, 301] width 9 height 9
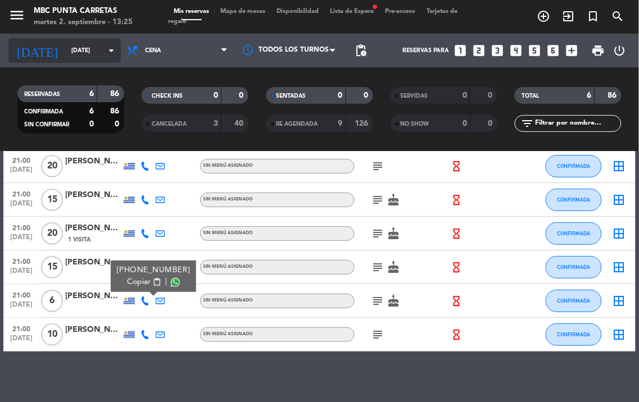
click at [99, 55] on input "[DATE]" at bounding box center [107, 51] width 83 height 18
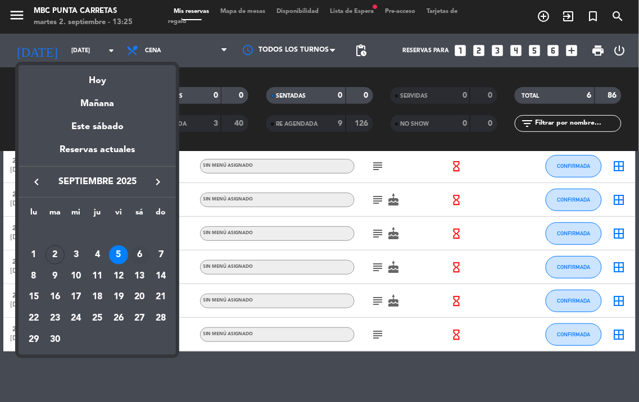
click at [140, 253] on div "6" at bounding box center [139, 255] width 19 height 19
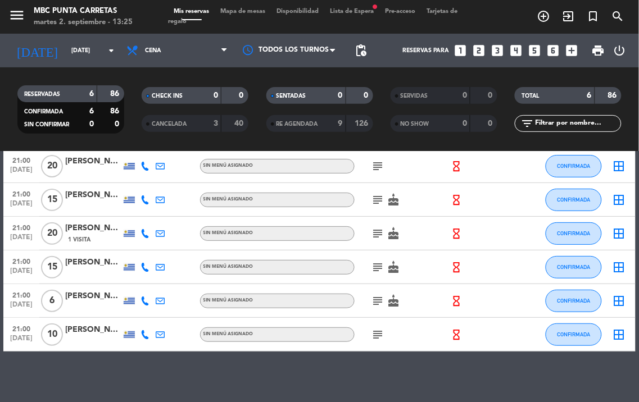
type input "[DATE]"
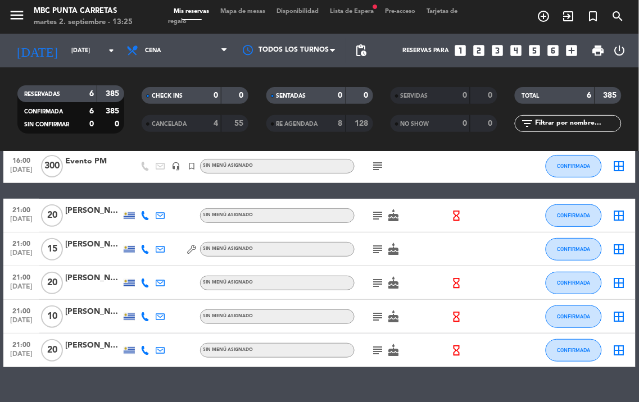
click at [144, 284] on icon at bounding box center [144, 283] width 9 height 9
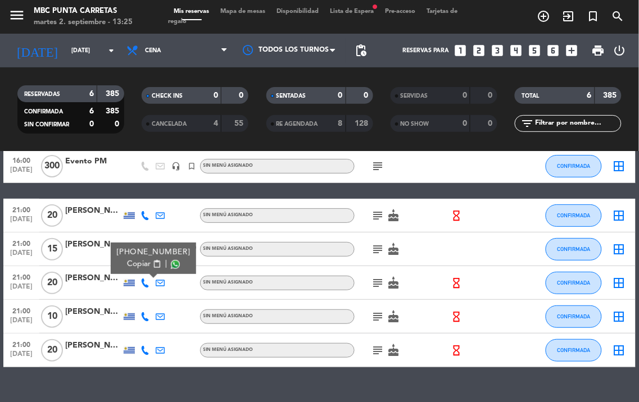
click at [144, 347] on icon at bounding box center [144, 350] width 9 height 9
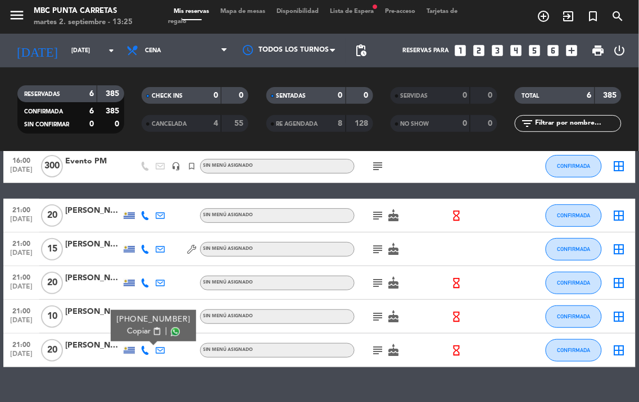
click at [144, 217] on icon at bounding box center [144, 215] width 9 height 9
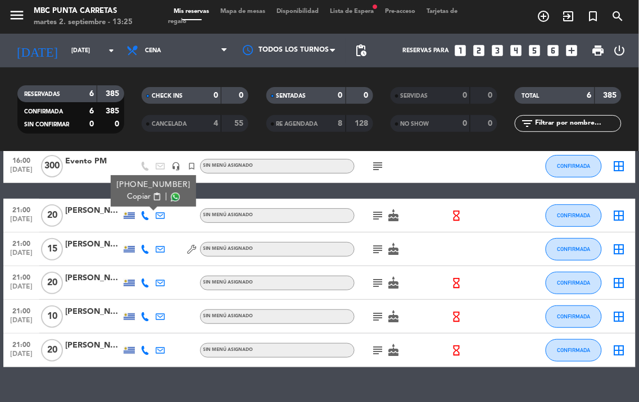
click at [379, 212] on icon "subject" at bounding box center [377, 215] width 13 height 13
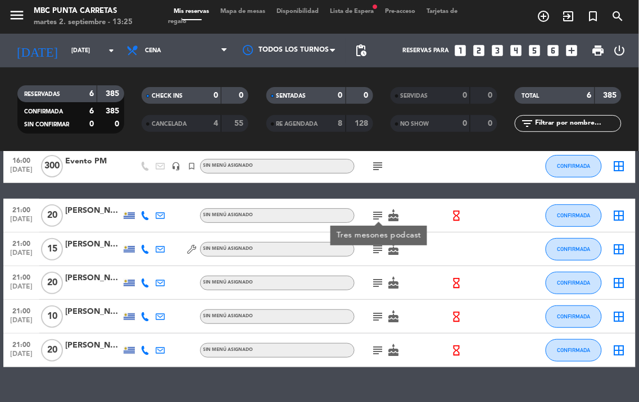
click at [99, 215] on div "[PERSON_NAME]" at bounding box center [93, 211] width 56 height 13
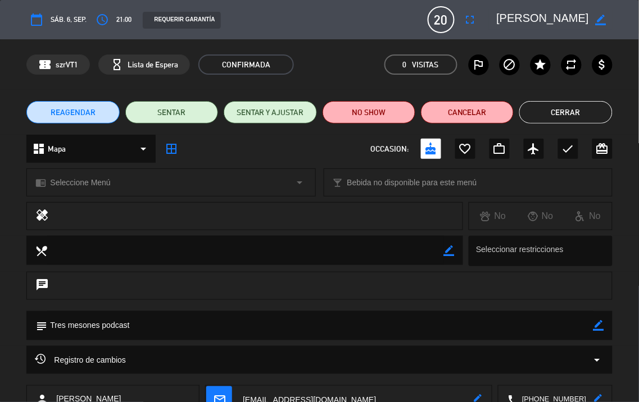
click at [602, 323] on icon "border_color" at bounding box center [598, 325] width 11 height 11
click at [482, 335] on textarea at bounding box center [320, 325] width 546 height 29
type textarea "Tres mesones podcast ///"
click at [602, 324] on icon at bounding box center [598, 325] width 11 height 11
click at [570, 103] on button "Cerrar" at bounding box center [565, 112] width 93 height 22
